Goal: Information Seeking & Learning: Check status

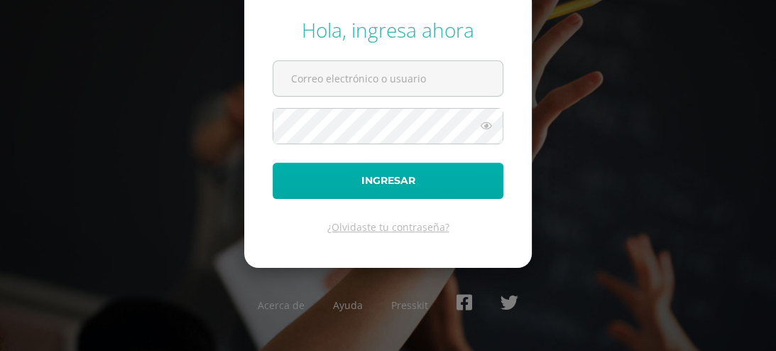
type input "[EMAIL_ADDRESS][DOMAIN_NAME]"
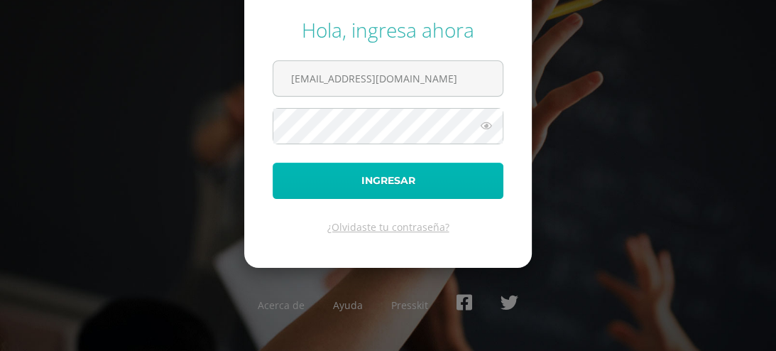
click at [355, 195] on button "Ingresar" at bounding box center [388, 181] width 231 height 36
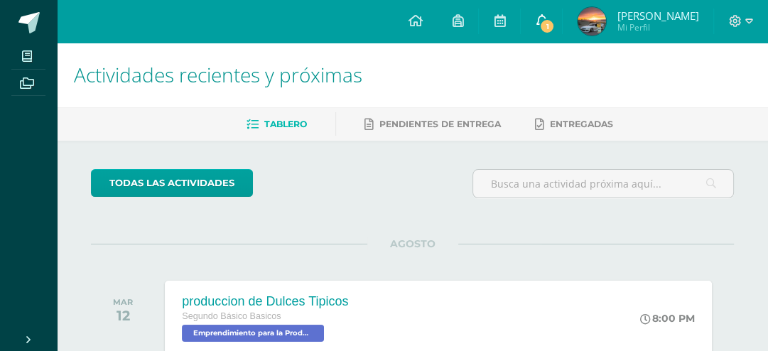
click at [545, 23] on link "1" at bounding box center [541, 21] width 41 height 43
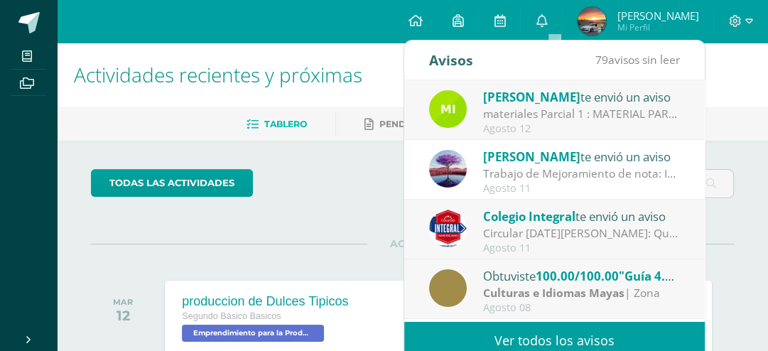
click at [492, 338] on link "Ver todos los avisos" at bounding box center [554, 340] width 300 height 39
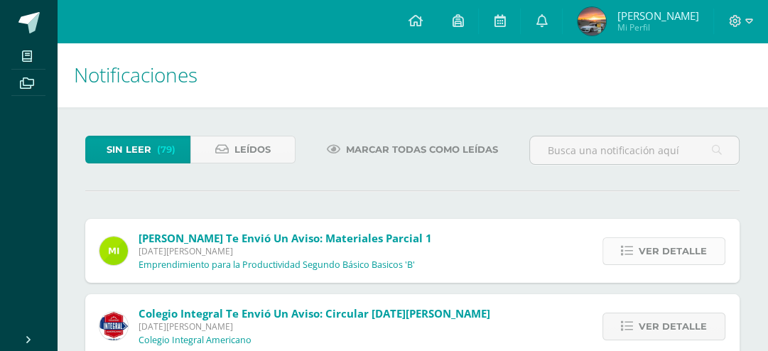
click at [685, 248] on span "Ver detalle" at bounding box center [673, 251] width 68 height 26
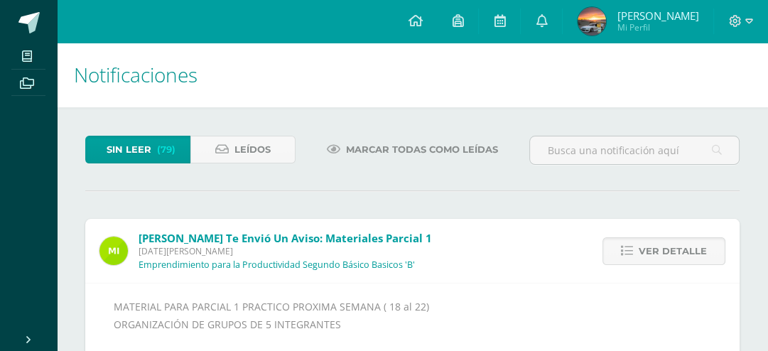
click at [604, 21] on img at bounding box center [591, 21] width 28 height 28
